Goal: Task Accomplishment & Management: Complete application form

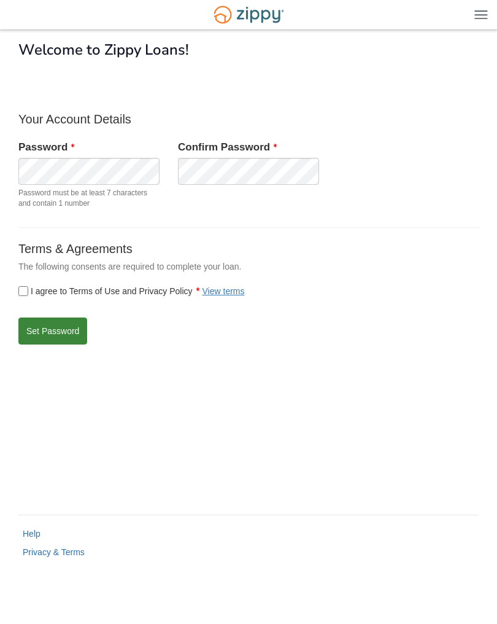
click at [70, 338] on button "Set Password" at bounding box center [52, 330] width 69 height 27
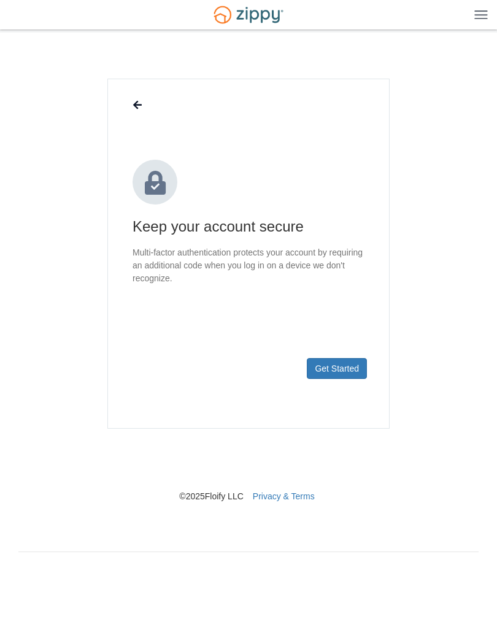
click at [356, 366] on button "Get Started" at bounding box center [337, 368] width 60 height 21
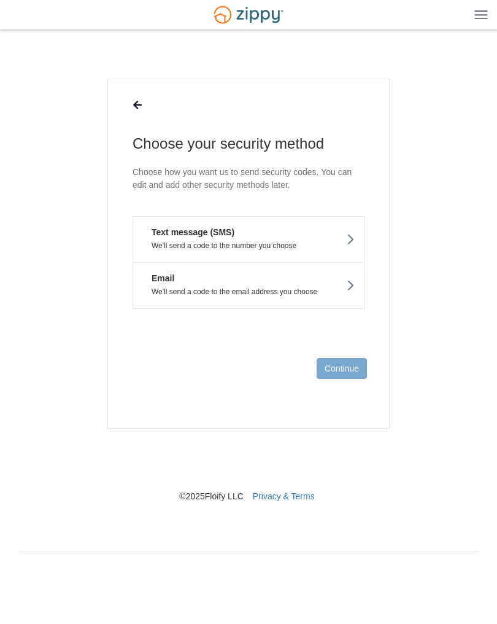
click at [355, 234] on button "Text message (SMS) We'll send a code to the number you choose" at bounding box center [249, 239] width 232 height 46
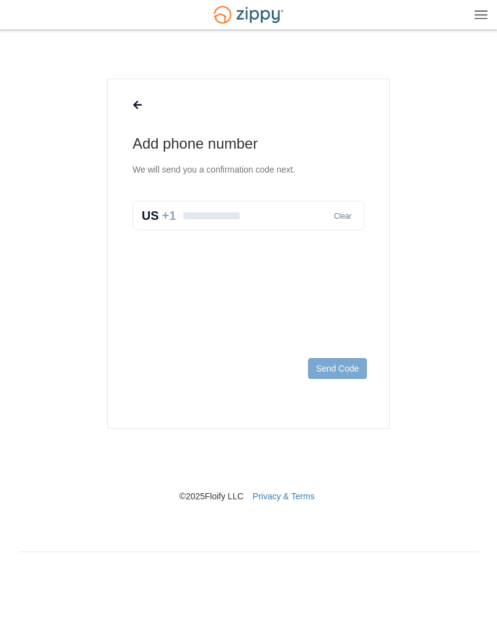
click at [274, 212] on input "text" at bounding box center [249, 215] width 232 height 29
type input "**********"
click at [349, 369] on button "Send Code" at bounding box center [337, 368] width 59 height 21
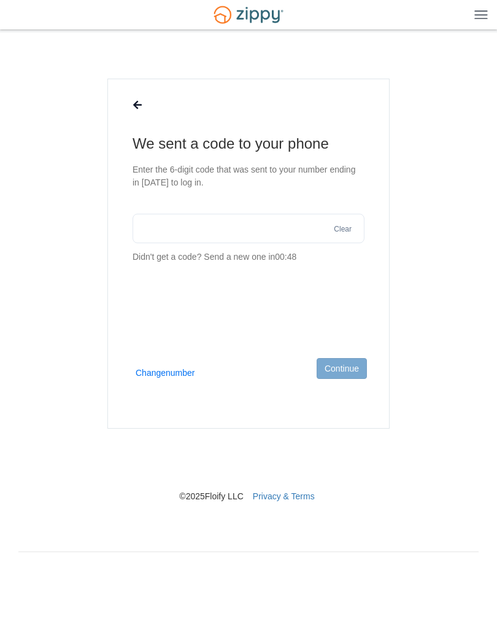
click at [211, 231] on input "text" at bounding box center [249, 228] width 232 height 29
click at [268, 234] on input "text" at bounding box center [249, 228] width 232 height 29
click at [262, 231] on input "text" at bounding box center [249, 228] width 232 height 29
click at [204, 229] on input "text" at bounding box center [249, 228] width 232 height 29
click at [291, 237] on input "text" at bounding box center [249, 228] width 232 height 29
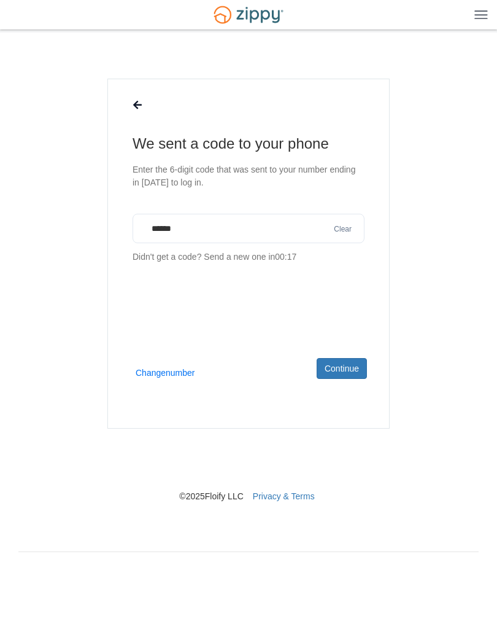
type input "******"
click at [344, 371] on button "Continue" at bounding box center [342, 368] width 50 height 21
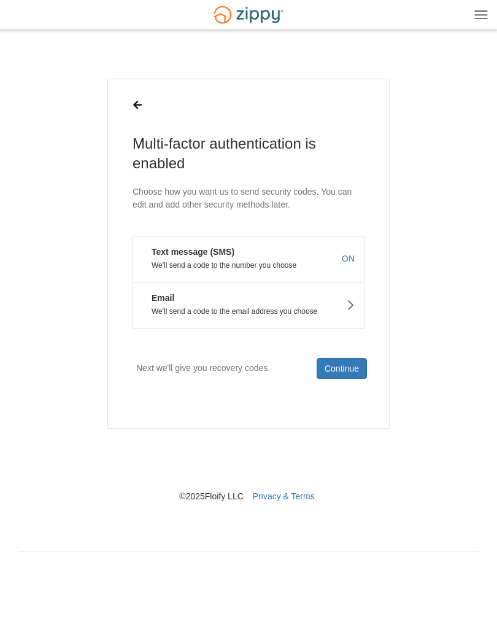
click at [348, 368] on button "Continue" at bounding box center [342, 368] width 50 height 21
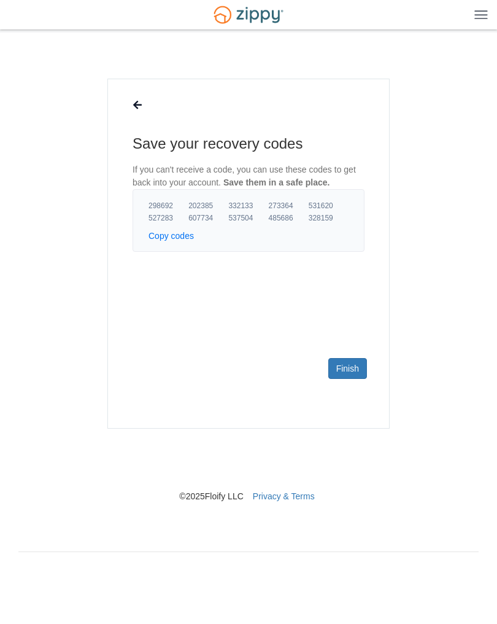
click at [344, 280] on main "Save your recovery codes If you can't receive a code, you can use these codes t…" at bounding box center [248, 254] width 282 height 350
click at [179, 236] on button "Copy codes" at bounding box center [171, 236] width 45 height 12
click at [355, 372] on link "Finish" at bounding box center [347, 368] width 39 height 21
